Goal: Check status

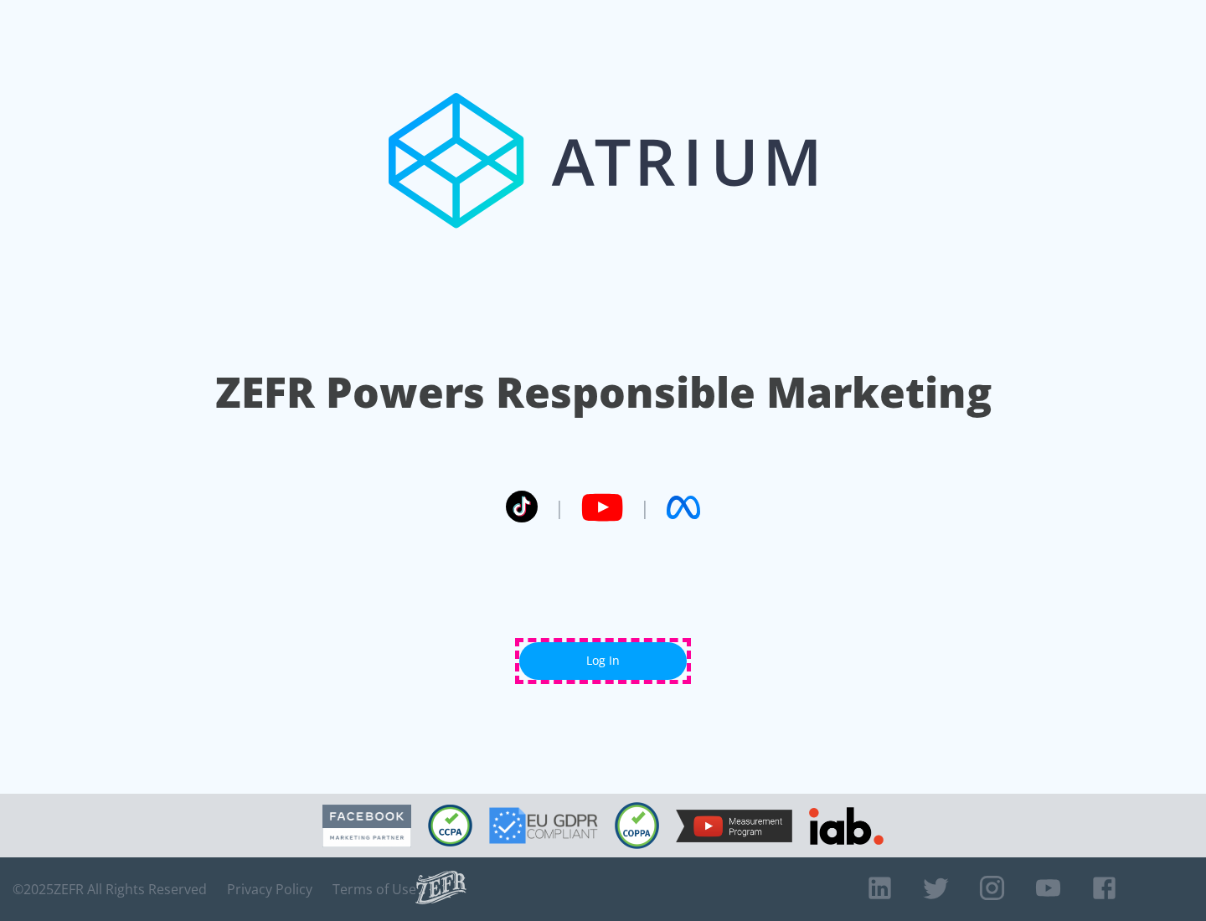
click at [603, 661] on link "Log In" at bounding box center [603, 661] width 168 height 38
